Goal: Go to known website: Access a specific website the user already knows

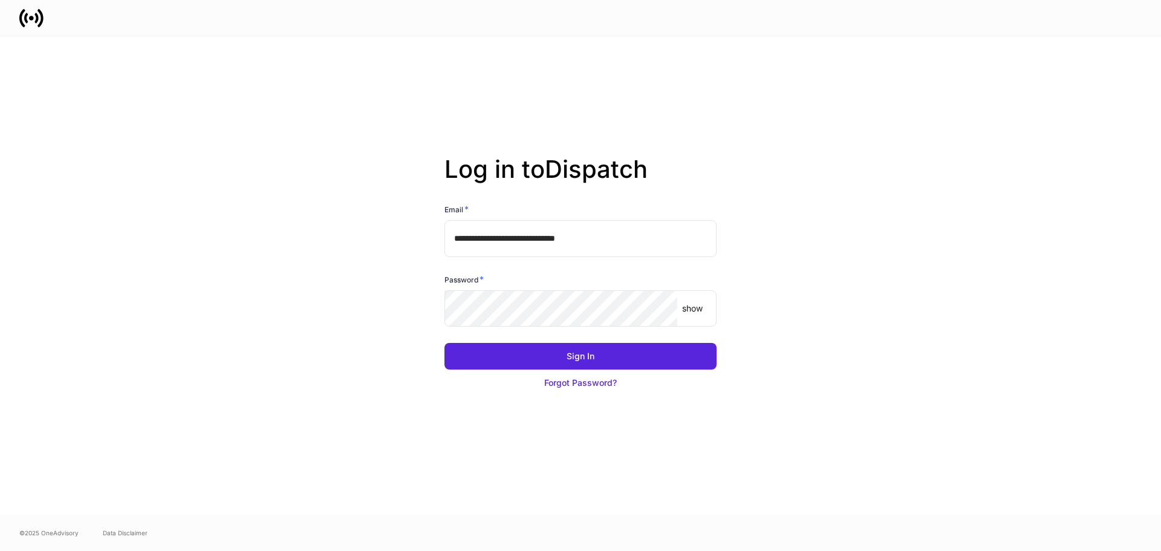
click at [555, 227] on input "**********" at bounding box center [581, 238] width 272 height 36
type input "**********"
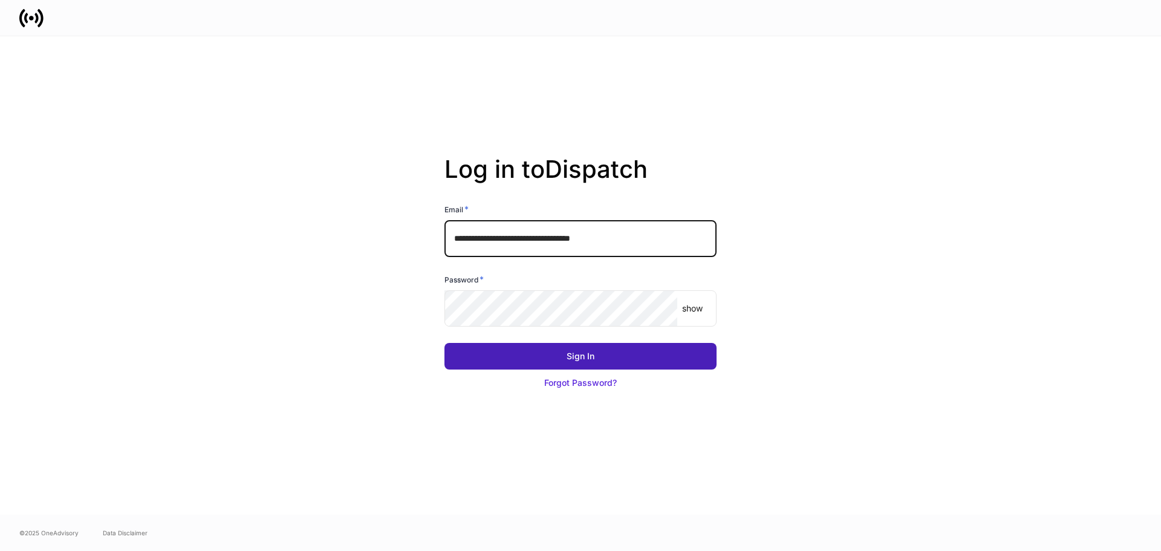
click at [572, 360] on div "Sign In" at bounding box center [581, 356] width 28 height 12
